Goal: Information Seeking & Learning: Find contact information

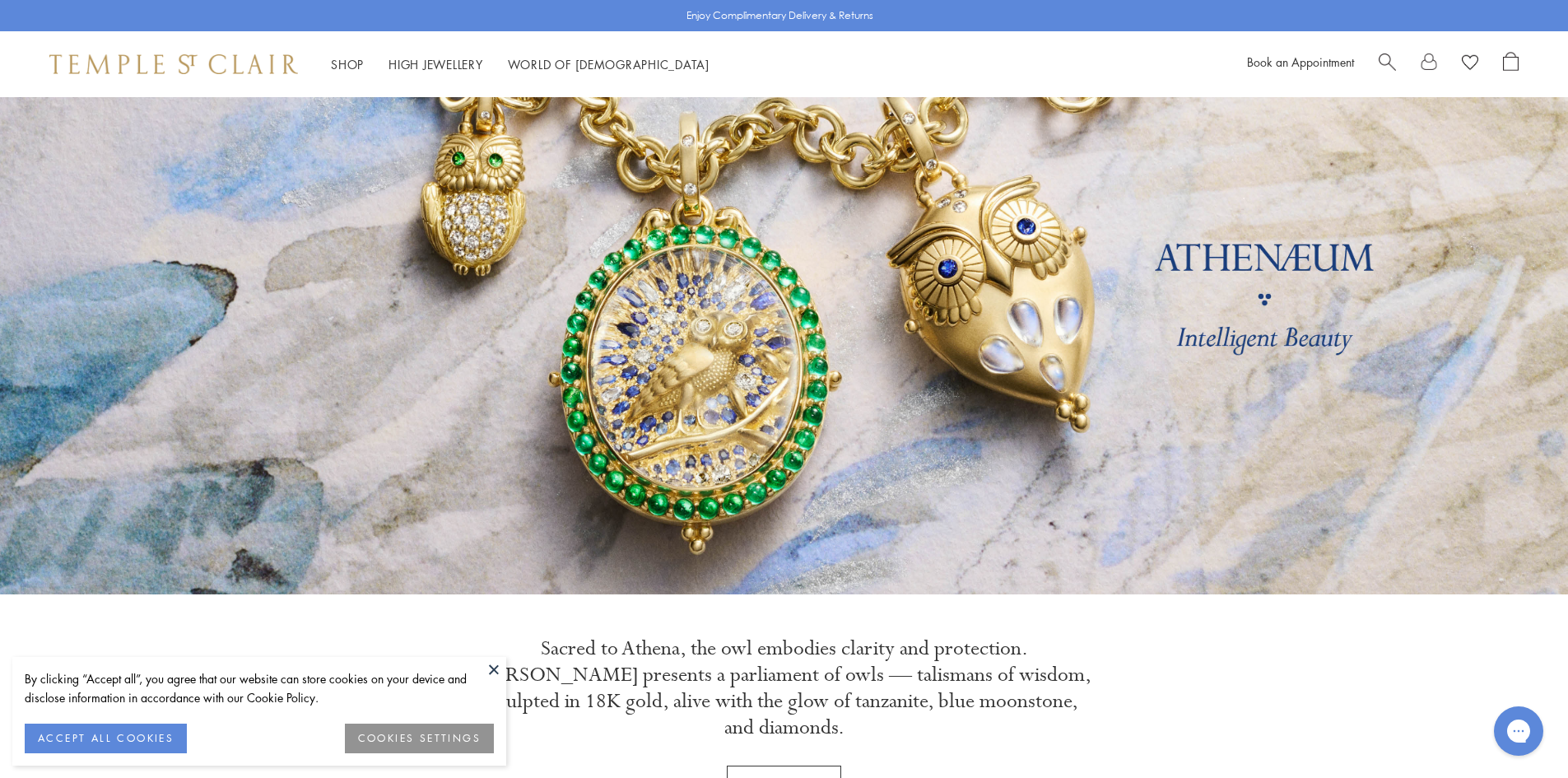
drag, startPoint x: 852, startPoint y: 307, endPoint x: 865, endPoint y: 510, distance: 203.4
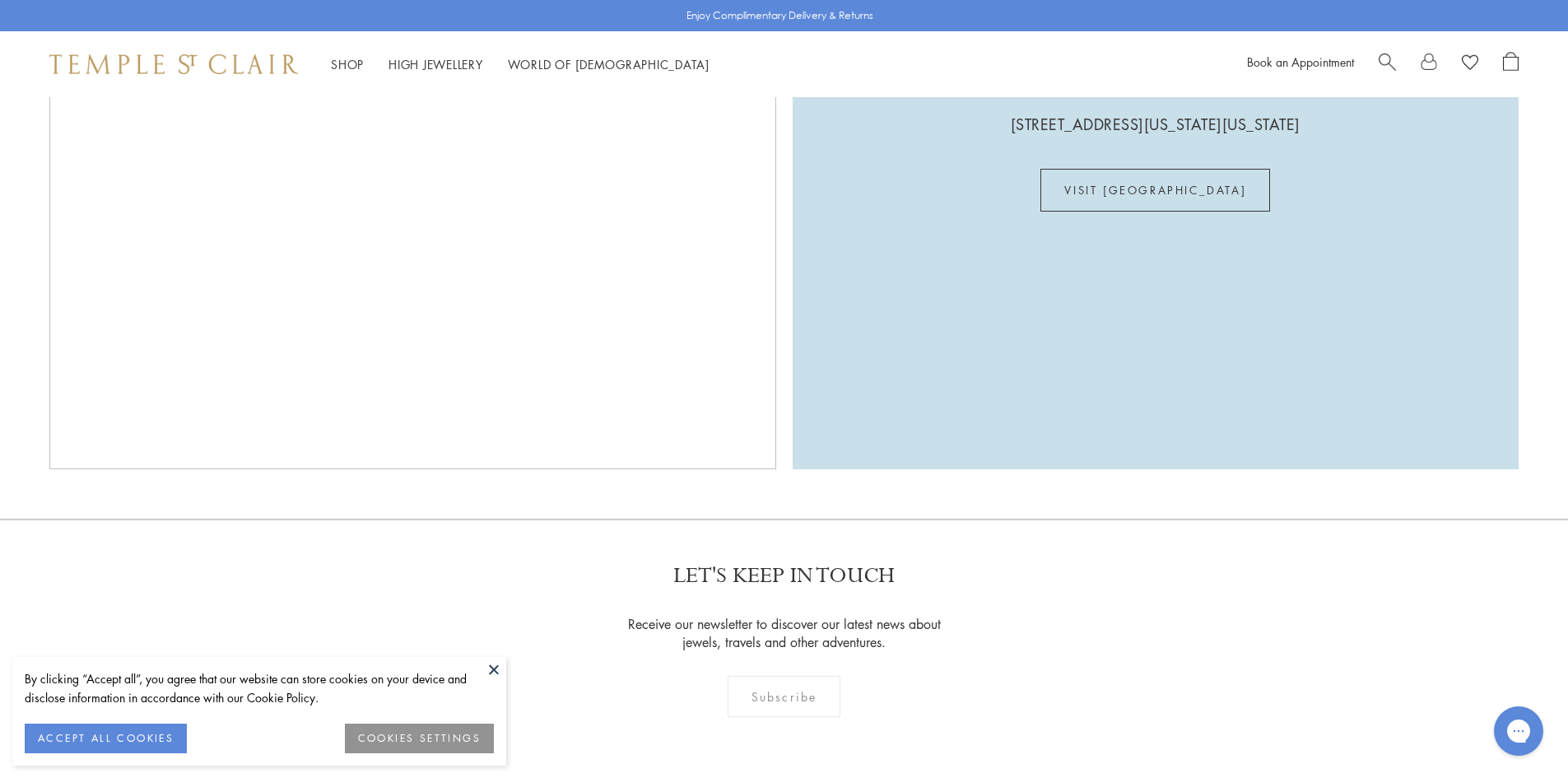
scroll to position [5341, 0]
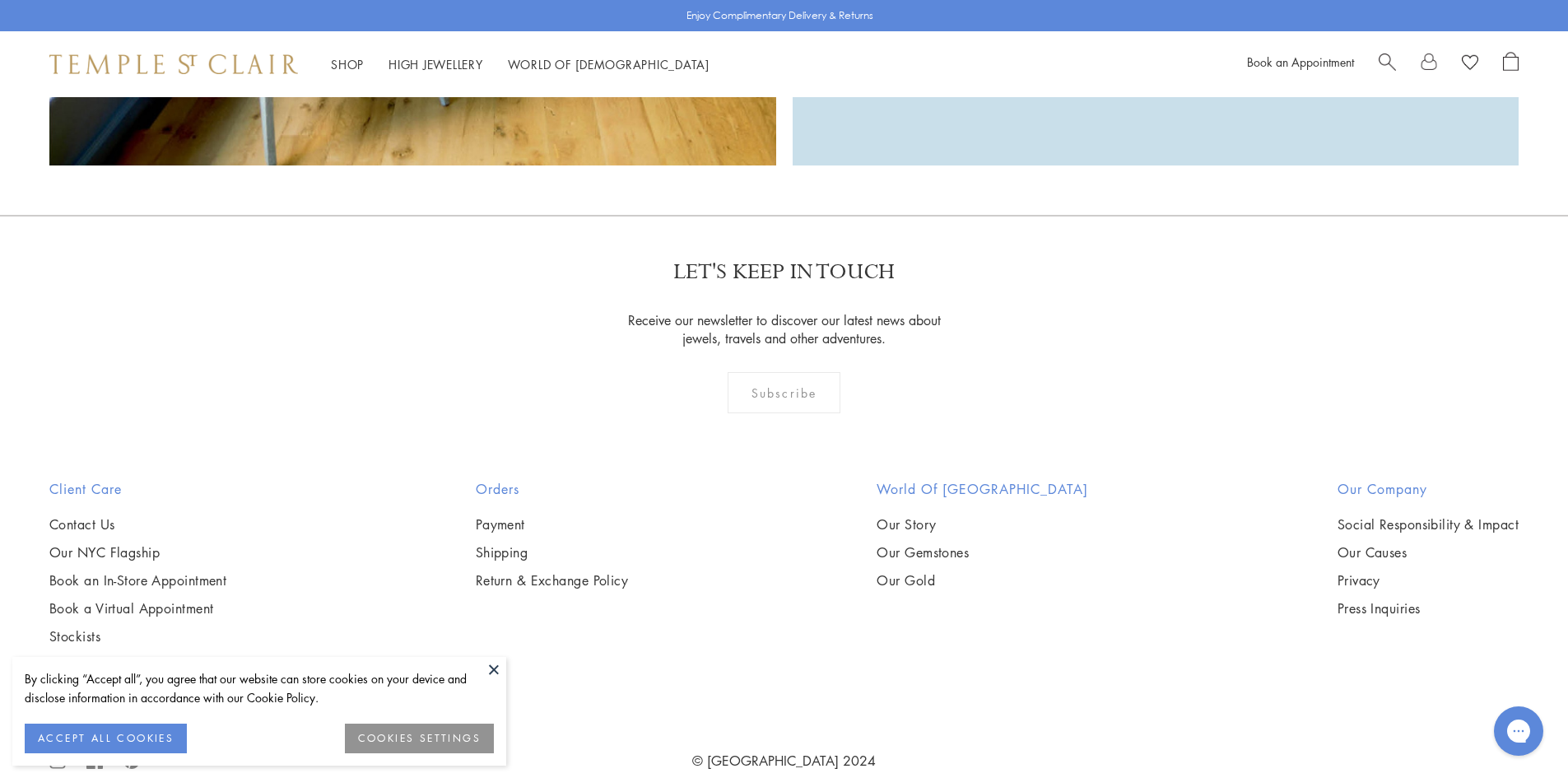
drag, startPoint x: 431, startPoint y: 458, endPoint x: 548, endPoint y: 680, distance: 250.9
click at [497, 670] on button at bounding box center [494, 669] width 25 height 25
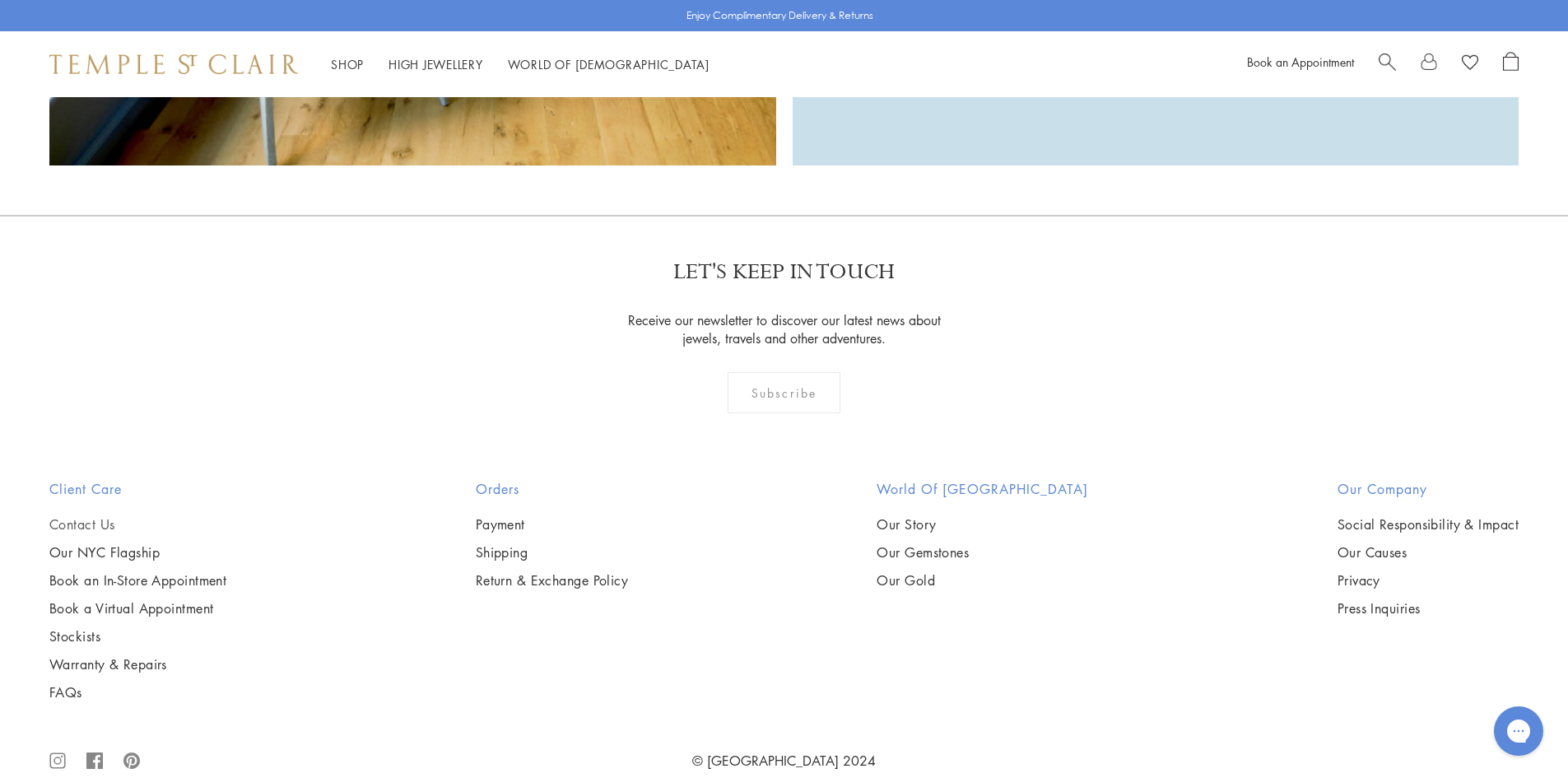
click at [85, 515] on link "Contact Us" at bounding box center [138, 524] width 177 height 18
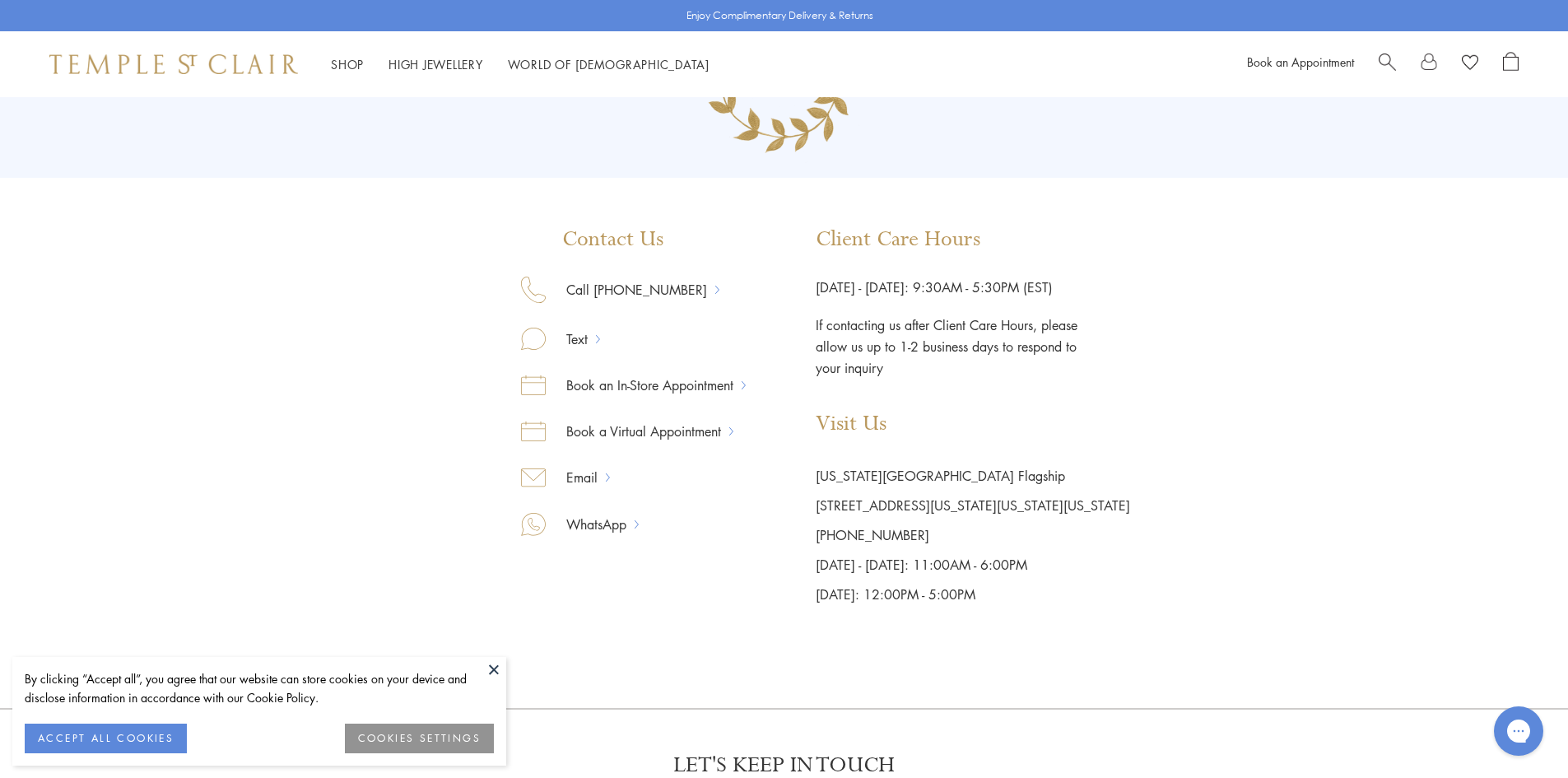
scroll to position [165, 0]
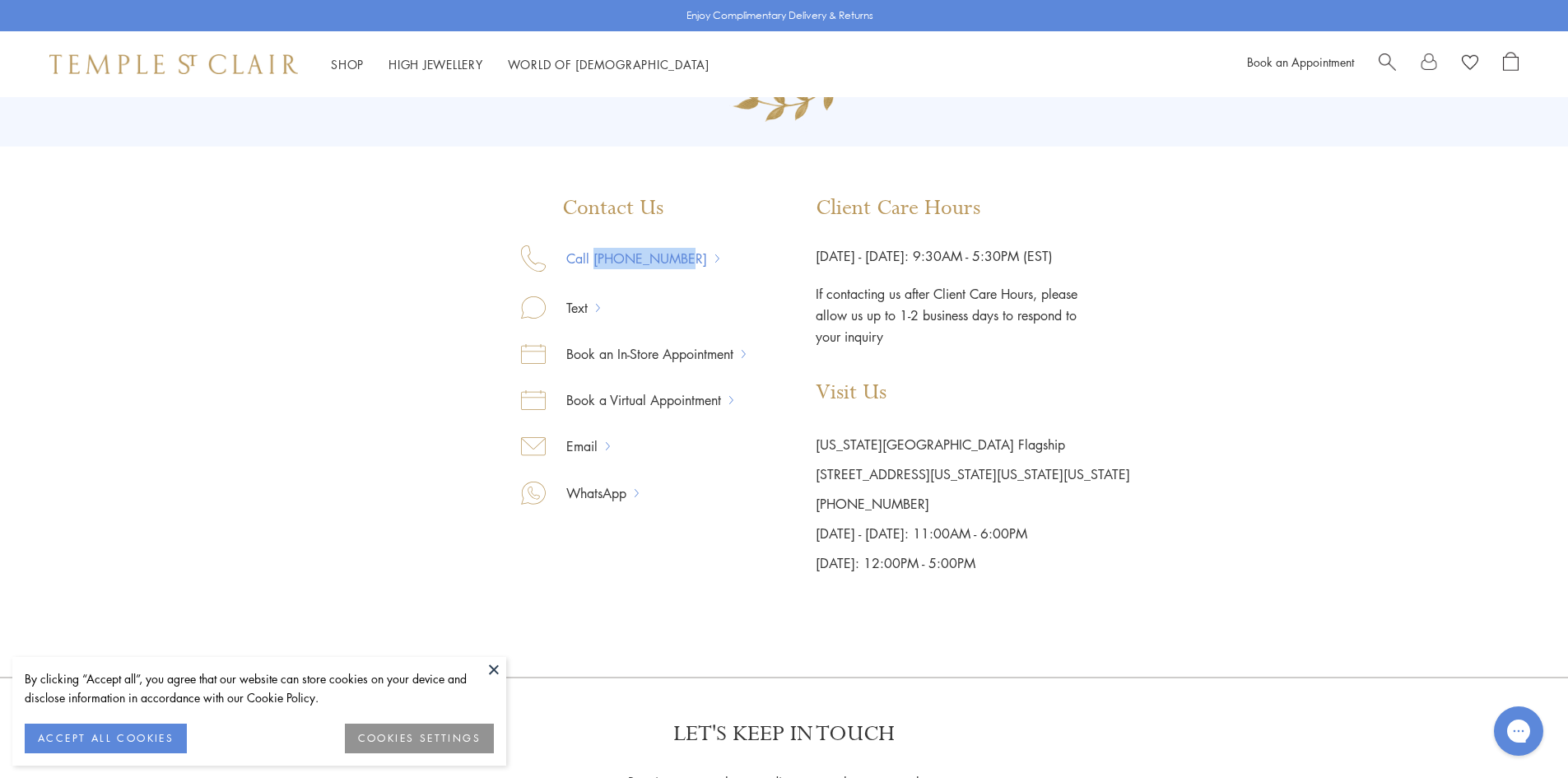
drag, startPoint x: 595, startPoint y: 238, endPoint x: 678, endPoint y: 261, distance: 86.1
click at [678, 261] on div "Contact Us Call 877-494-8317 Text Book an In-Store Appointment Book a Virtual A…" at bounding box center [632, 386] width 224 height 382
copy link "877-494-8317"
click at [578, 438] on link "Email" at bounding box center [575, 446] width 60 height 22
click at [589, 446] on link "Email" at bounding box center [575, 446] width 60 height 22
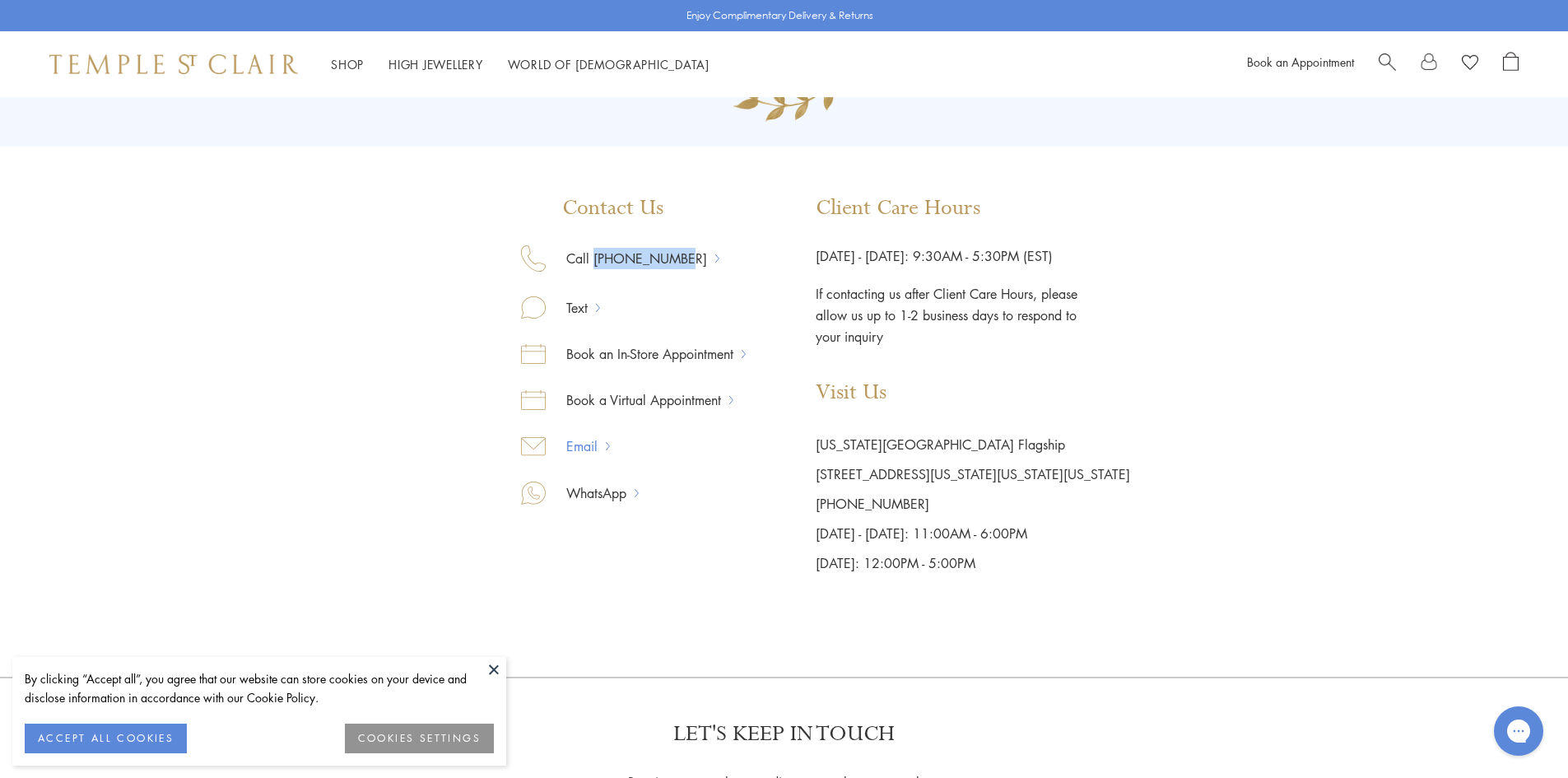
click at [601, 442] on link "Email" at bounding box center [575, 446] width 60 height 22
click at [573, 443] on link "Email" at bounding box center [575, 446] width 60 height 22
click at [572, 443] on link "Email" at bounding box center [575, 446] width 60 height 22
click at [594, 502] on link "WhatsApp" at bounding box center [590, 493] width 89 height 22
